Goal: Transaction & Acquisition: Purchase product/service

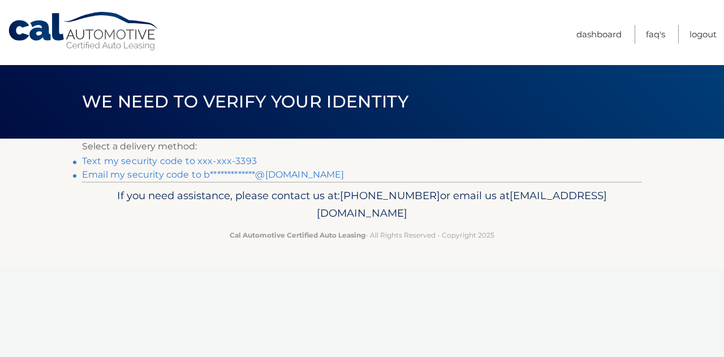
click at [239, 156] on link "Text my security code to xxx-xxx-3393" at bounding box center [169, 161] width 175 height 11
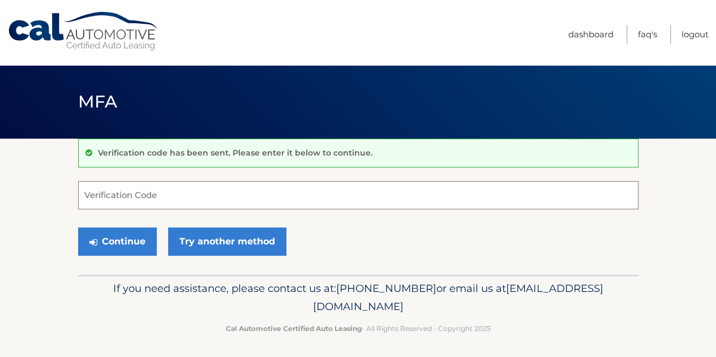
click at [212, 204] on input "Verification Code" at bounding box center [358, 195] width 560 height 28
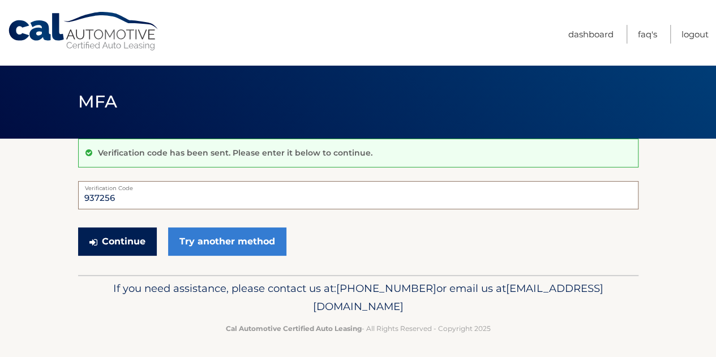
type input "937256"
click at [121, 250] on button "Continue" at bounding box center [117, 241] width 79 height 28
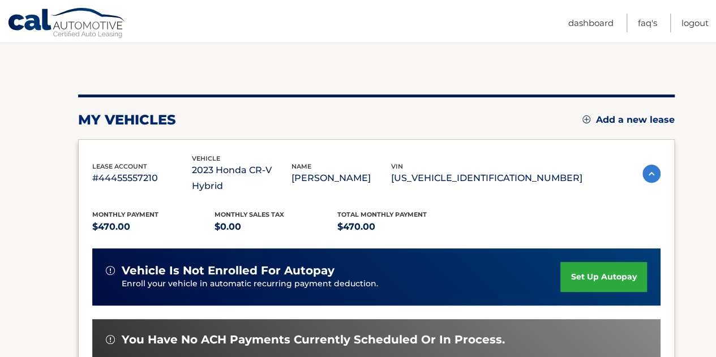
scroll to position [113, 0]
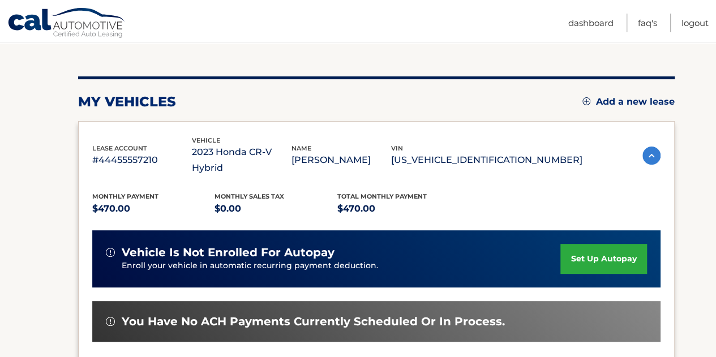
click at [582, 100] on img at bounding box center [586, 101] width 8 height 8
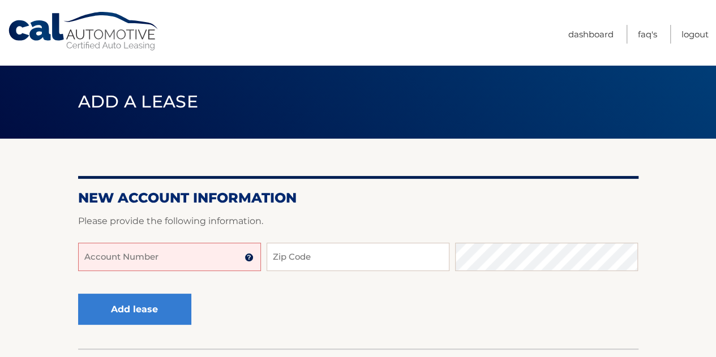
click at [141, 247] on input "Account Number" at bounding box center [169, 257] width 183 height 28
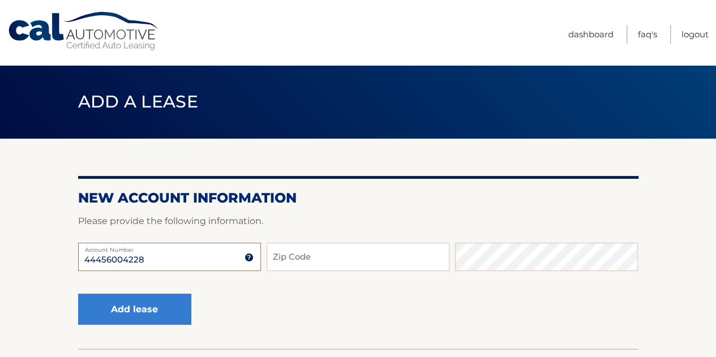
type input "44456004228"
click at [298, 261] on input "Zip Code" at bounding box center [358, 257] width 183 height 28
type input "10010"
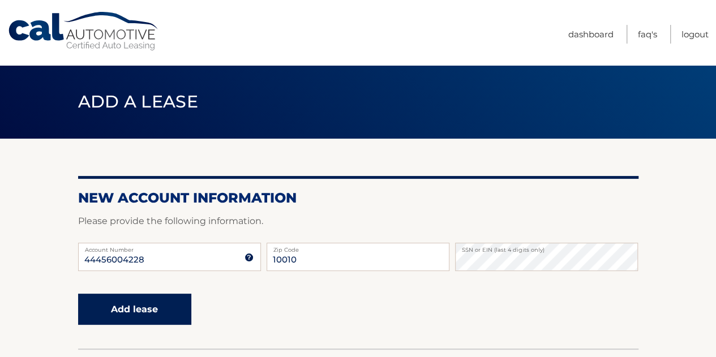
click at [141, 319] on button "Add lease" at bounding box center [134, 309] width 113 height 31
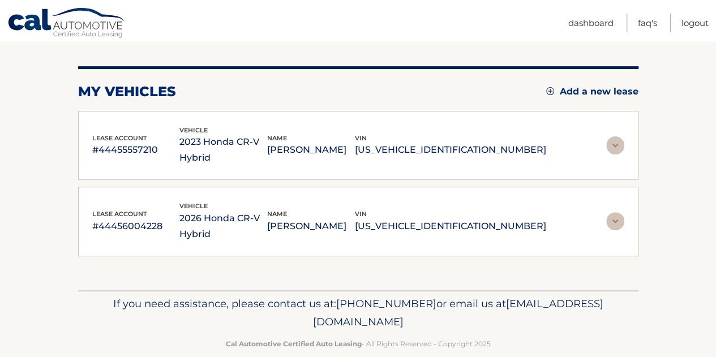
scroll to position [124, 0]
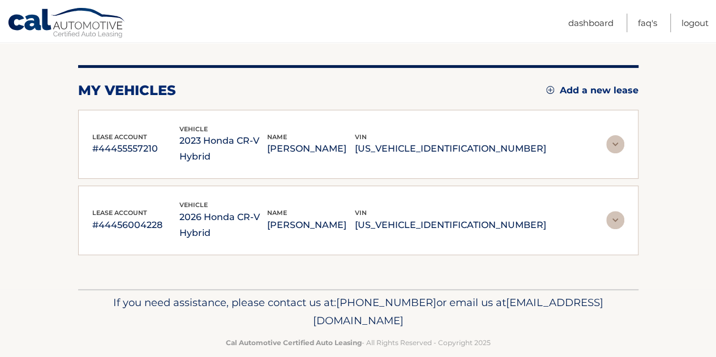
click at [616, 211] on img at bounding box center [615, 220] width 18 height 18
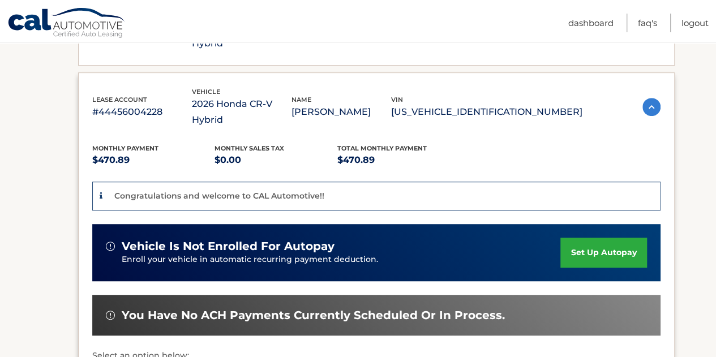
scroll to position [294, 0]
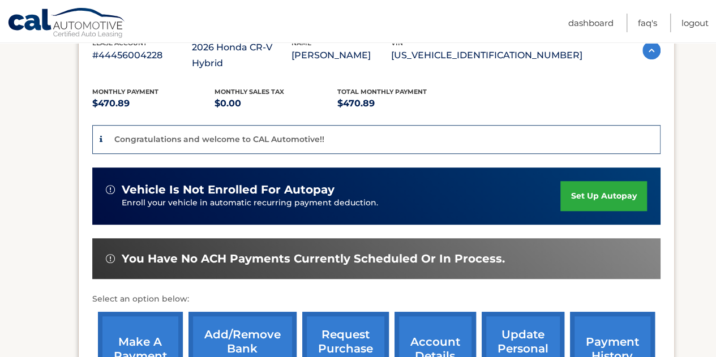
click at [146, 312] on link "make a payment" at bounding box center [140, 349] width 85 height 74
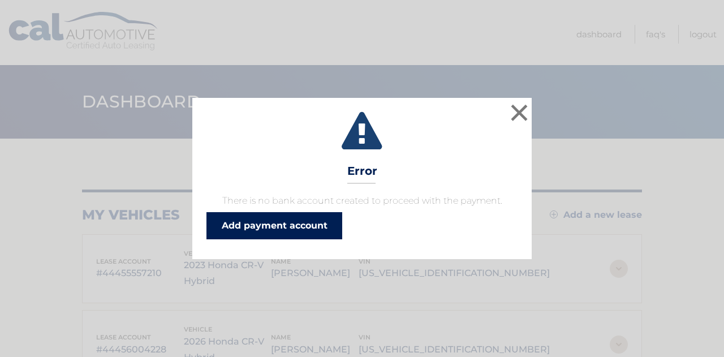
click at [306, 227] on link "Add payment account" at bounding box center [275, 225] width 136 height 27
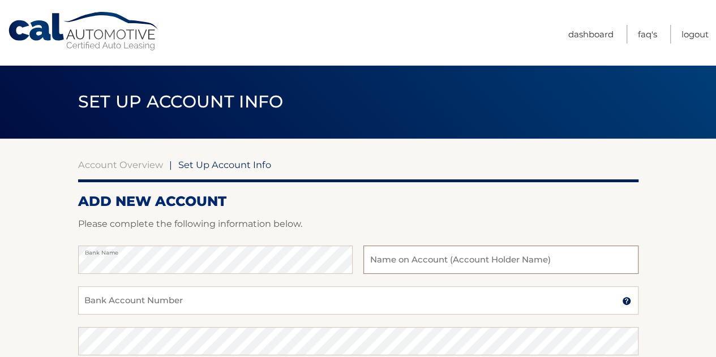
click at [462, 252] on input "text" at bounding box center [500, 260] width 274 height 28
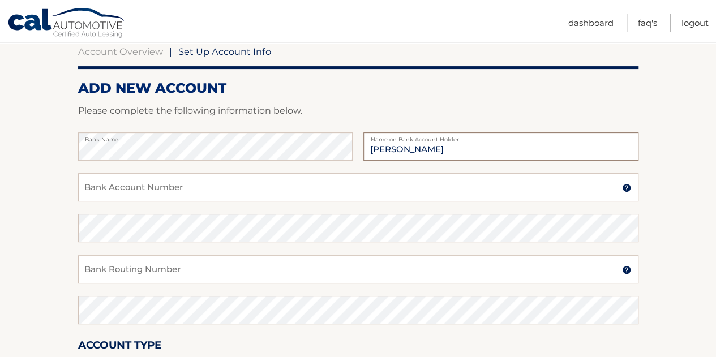
type input "[PERSON_NAME]"
click at [147, 183] on input "Bank Account Number" at bounding box center [358, 187] width 560 height 28
type input "521569199"
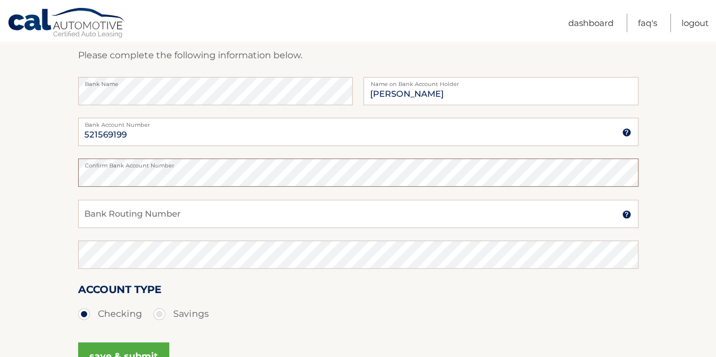
scroll to position [170, 0]
click at [148, 204] on input "Bank Routing Number" at bounding box center [358, 213] width 560 height 28
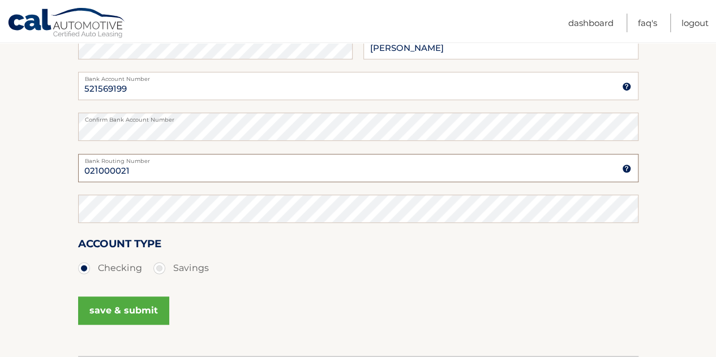
scroll to position [283, 0]
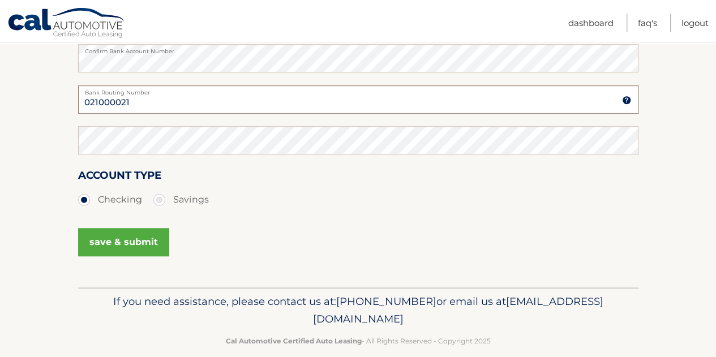
type input "021000021"
drag, startPoint x: 129, startPoint y: 235, endPoint x: 71, endPoint y: 262, distance: 63.6
click at [128, 235] on button "save & submit" at bounding box center [123, 242] width 91 height 28
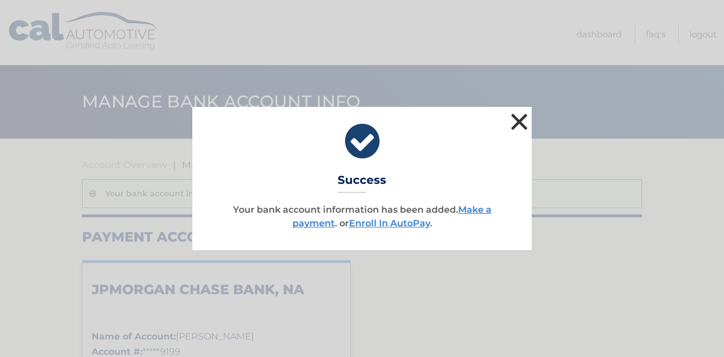
click at [523, 122] on button "×" at bounding box center [519, 121] width 23 height 23
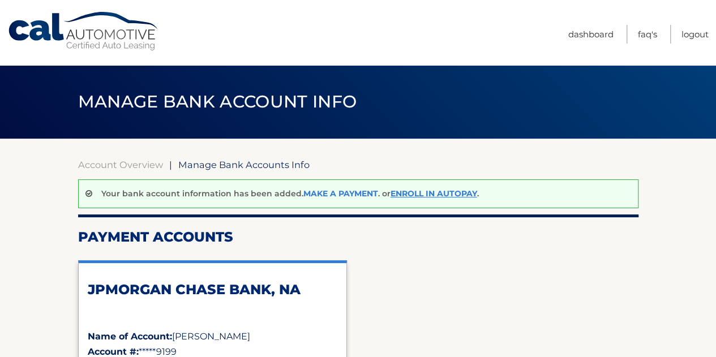
click at [361, 193] on link "Make a payment" at bounding box center [340, 193] width 75 height 10
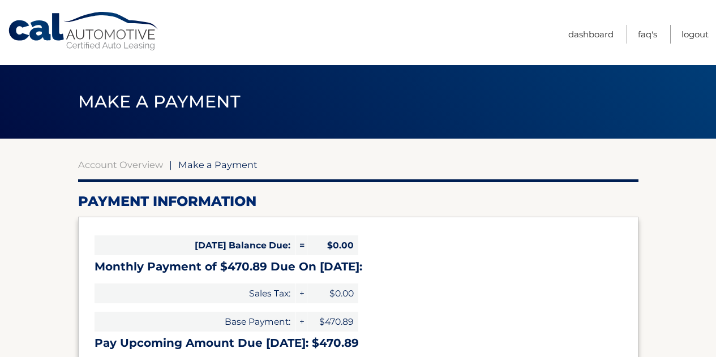
select select "NjA4NzY1ZDMtYzExZC00OWIyLTgxNjAtZGE4ODA4MzJmMzY5"
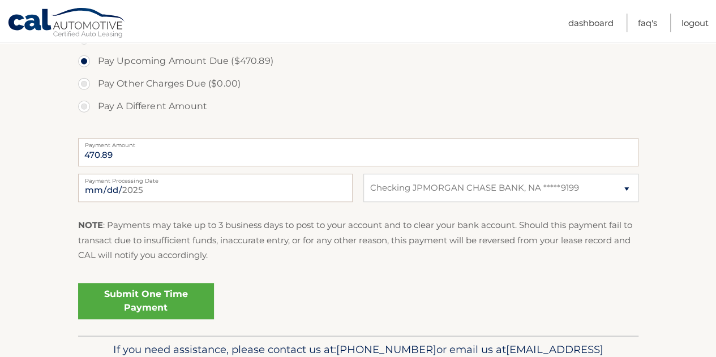
scroll to position [396, 0]
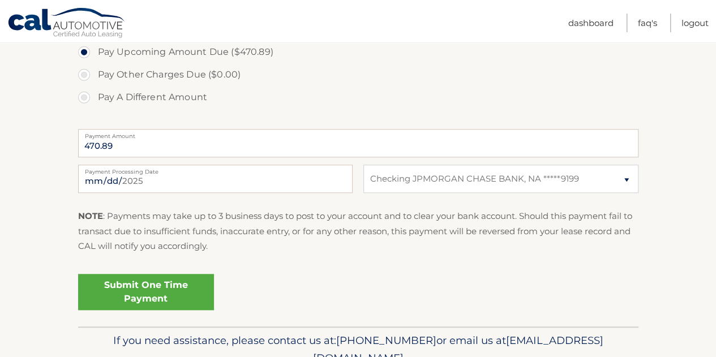
click at [177, 293] on link "Submit One Time Payment" at bounding box center [146, 292] width 136 height 36
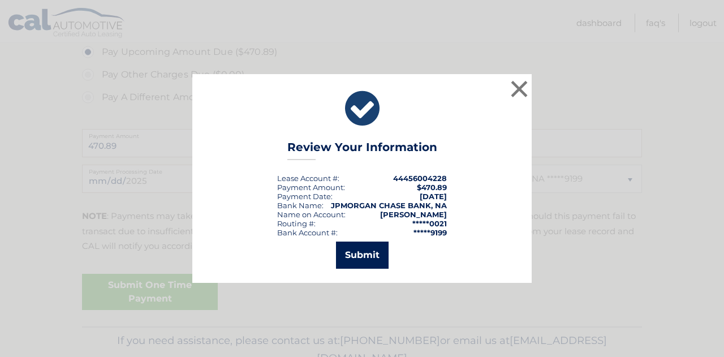
click at [359, 254] on button "Submit" at bounding box center [362, 255] width 53 height 27
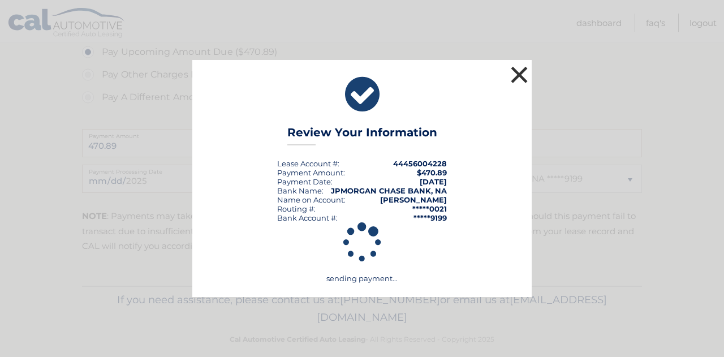
click at [516, 73] on button "×" at bounding box center [519, 74] width 23 height 23
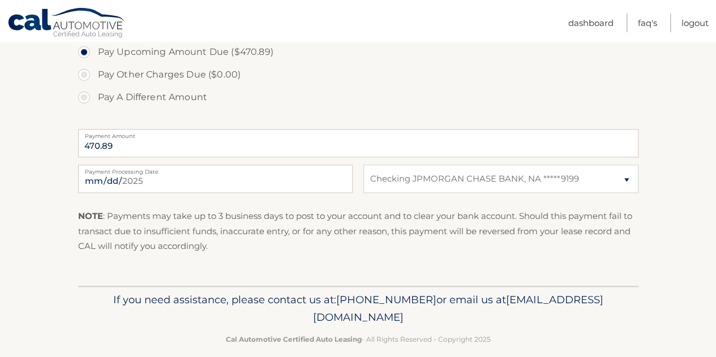
click at [418, 72] on label "Pay Other Charges Due ($0.00)" at bounding box center [358, 74] width 560 height 23
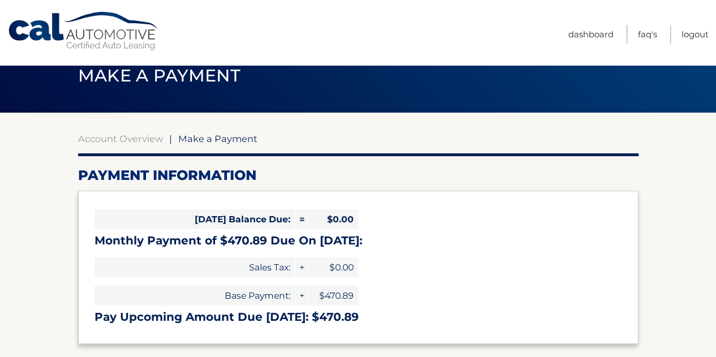
scroll to position [0, 0]
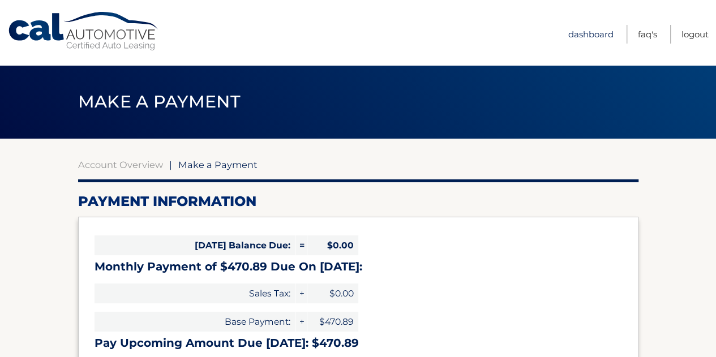
click at [572, 34] on link "Dashboard" at bounding box center [590, 34] width 45 height 19
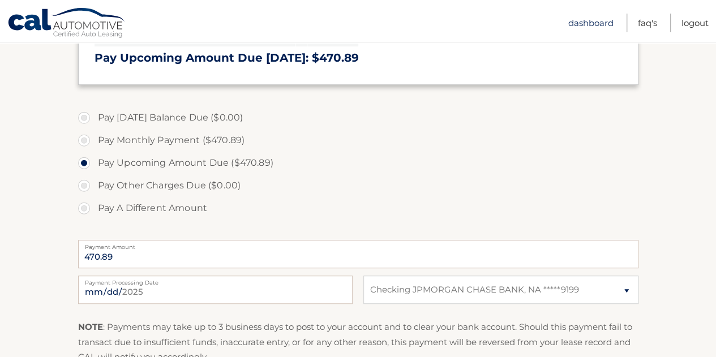
scroll to position [113, 0]
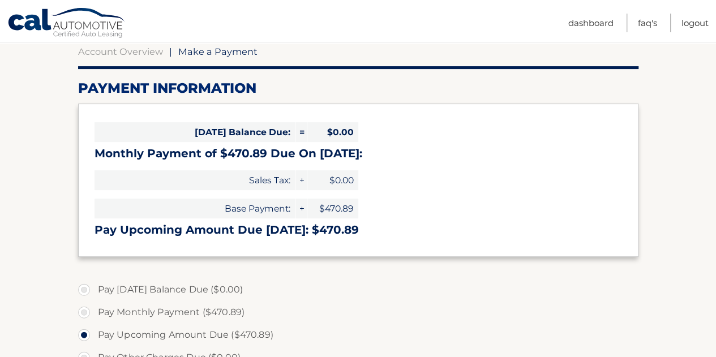
click at [618, 27] on ul "Dashboard FAQ's Logout" at bounding box center [638, 21] width 140 height 42
click at [608, 24] on link "Dashboard" at bounding box center [590, 23] width 45 height 19
click at [207, 53] on span "Make a Payment" at bounding box center [217, 51] width 79 height 11
click at [46, 29] on link "Cal Automotive" at bounding box center [66, 23] width 119 height 33
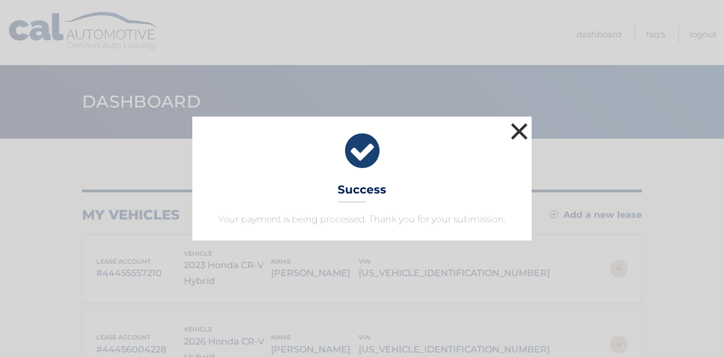
click at [524, 128] on button "×" at bounding box center [519, 131] width 23 height 23
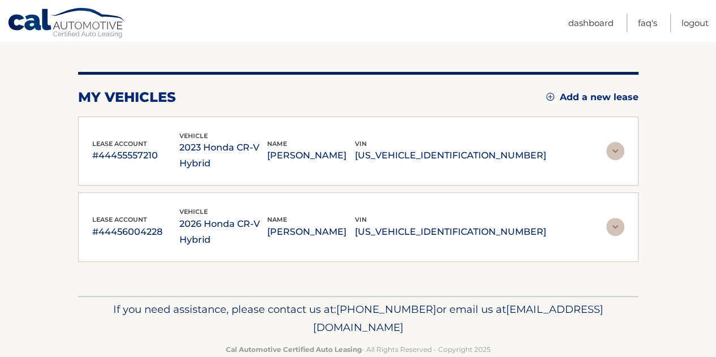
scroll to position [124, 0]
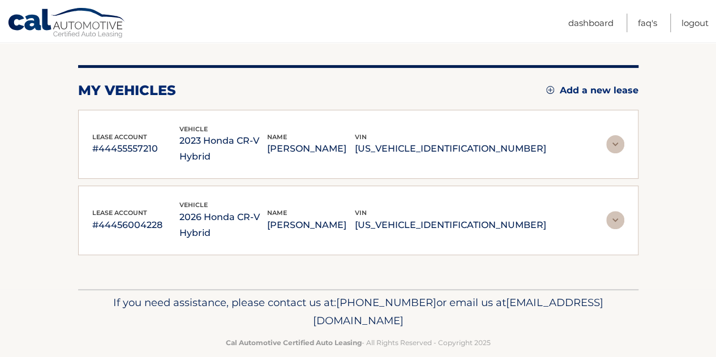
click at [619, 135] on img at bounding box center [615, 144] width 18 height 18
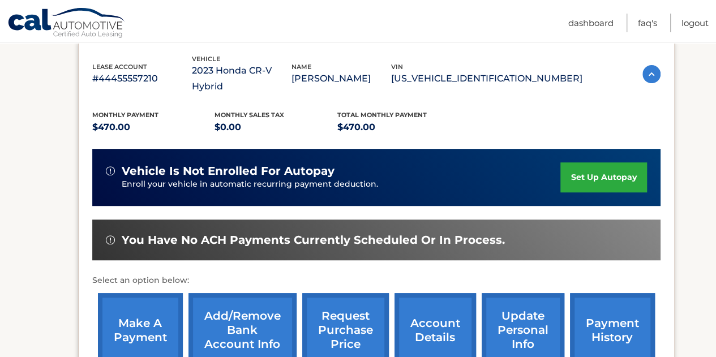
scroll to position [0, 0]
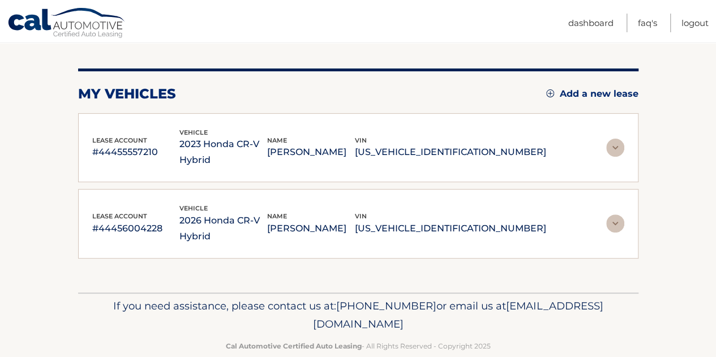
scroll to position [124, 0]
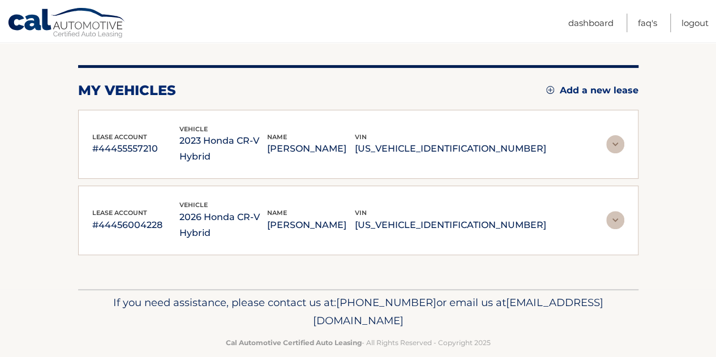
click at [620, 211] on img at bounding box center [615, 220] width 18 height 18
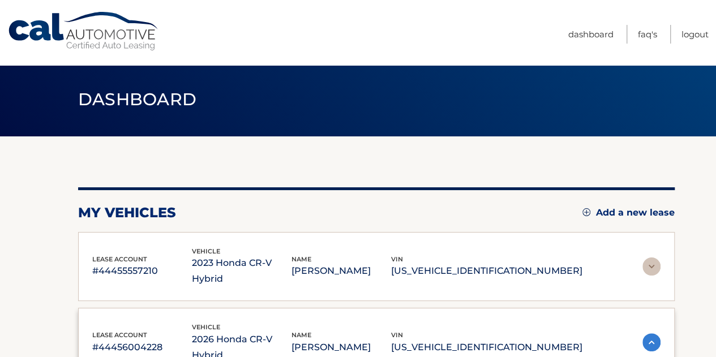
scroll to position [0, 0]
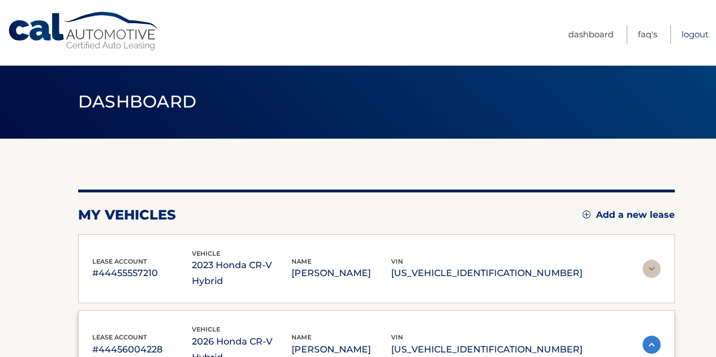
click at [682, 32] on link "Logout" at bounding box center [694, 34] width 27 height 19
